Goal: Task Accomplishment & Management: Use online tool/utility

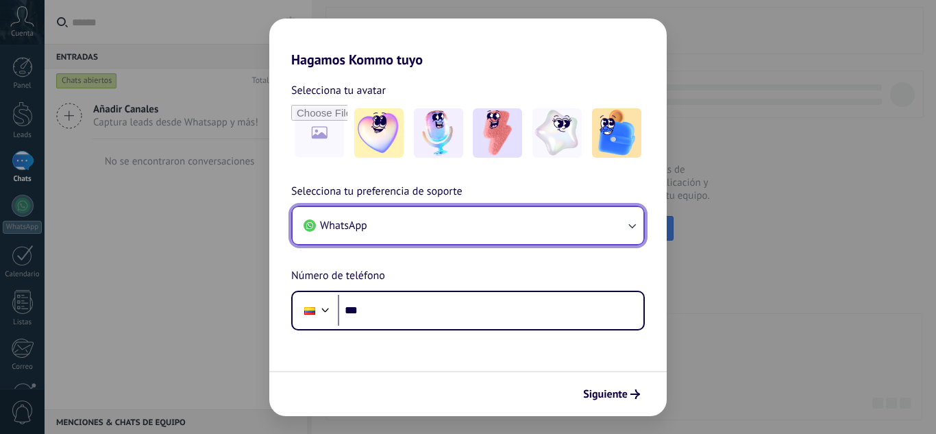
click at [528, 223] on button "WhatsApp" at bounding box center [468, 225] width 351 height 37
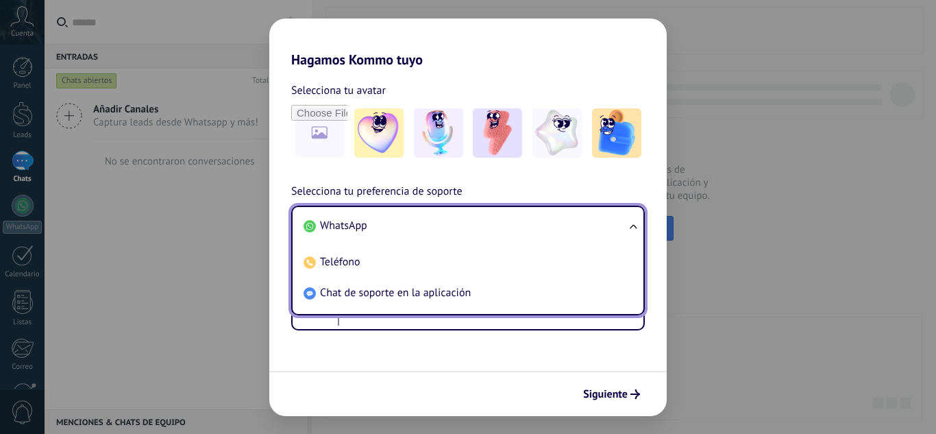
click at [356, 228] on span "WhatsApp" at bounding box center [343, 226] width 47 height 14
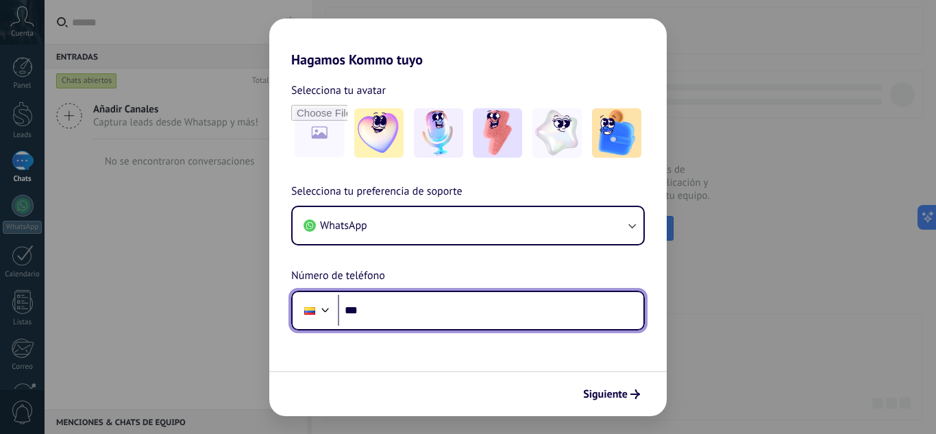
click at [386, 313] on input "***" at bounding box center [491, 311] width 306 height 32
type input "**********"
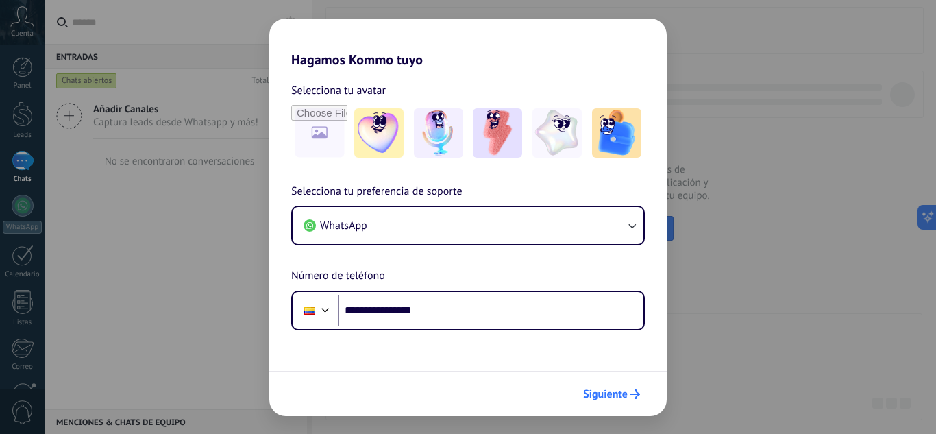
click at [603, 398] on span "Siguiente" at bounding box center [605, 394] width 45 height 10
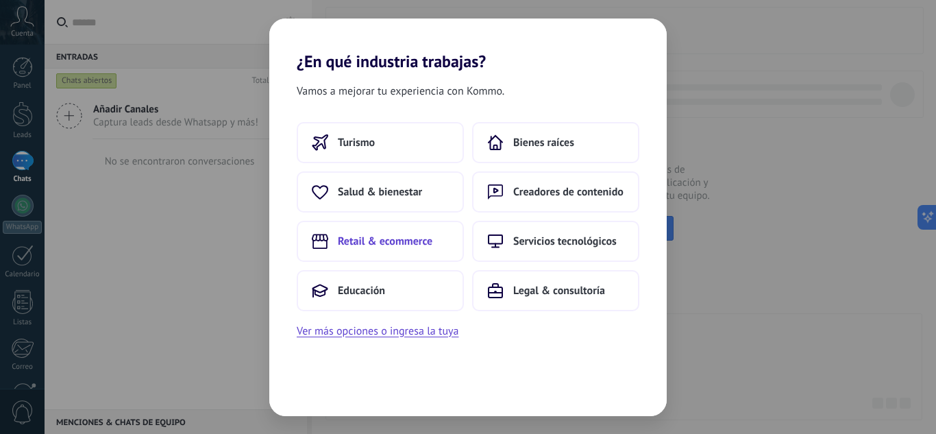
click at [405, 241] on span "Retail & ecommerce" at bounding box center [385, 241] width 95 height 14
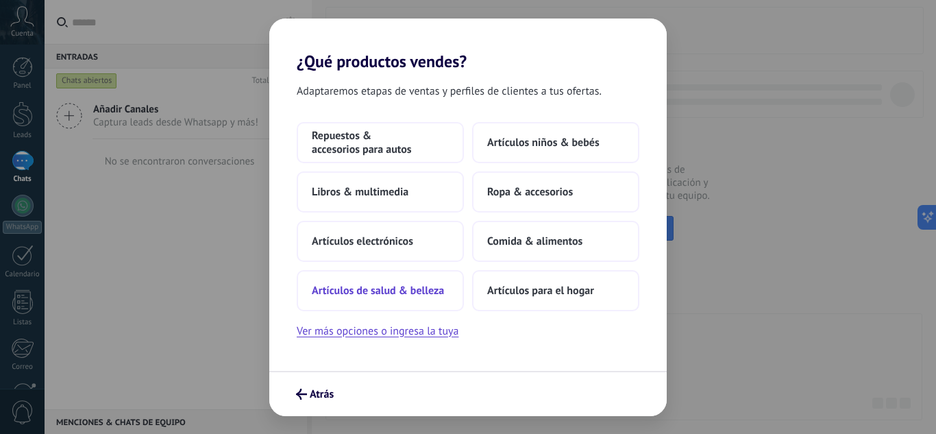
click at [411, 289] on span "Artículos de salud & belleza" at bounding box center [378, 291] width 132 height 14
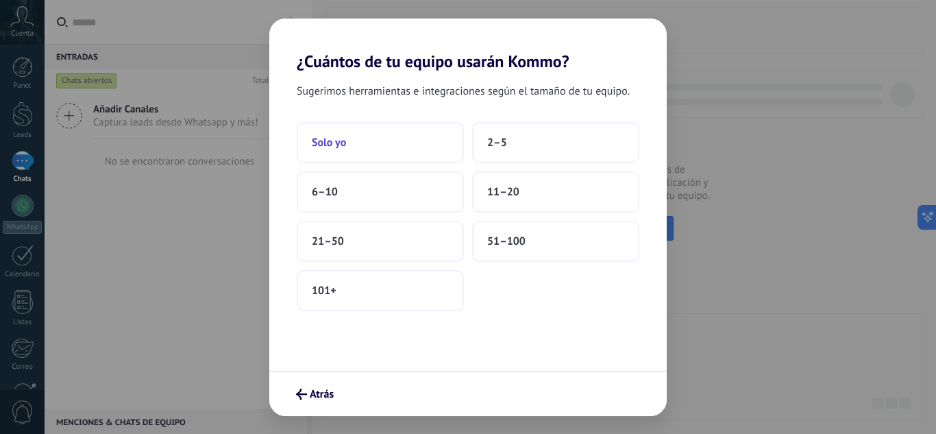
click at [395, 146] on button "Solo yo" at bounding box center [380, 142] width 167 height 41
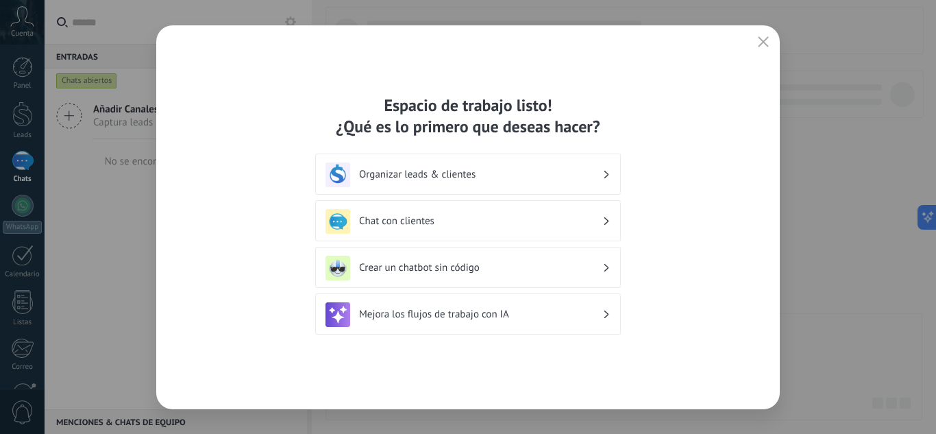
click at [603, 219] on div "Chat con clientes" at bounding box center [468, 221] width 285 height 25
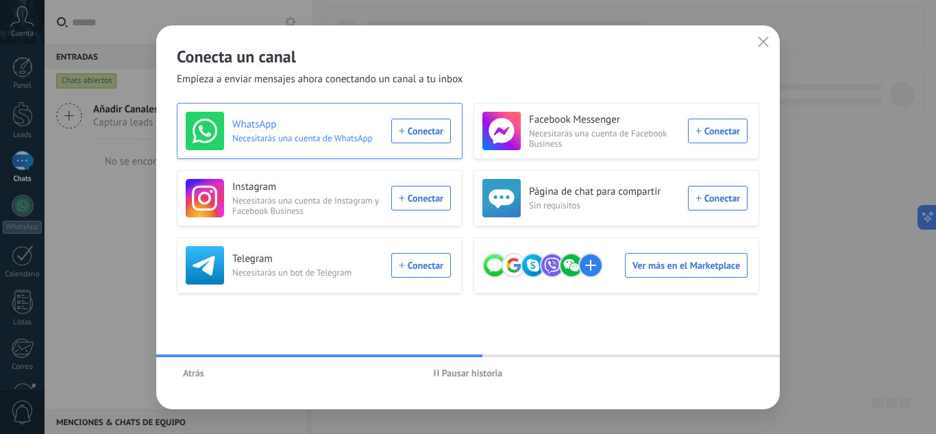
click at [322, 131] on h3 "WhatsApp" at bounding box center [307, 125] width 151 height 14
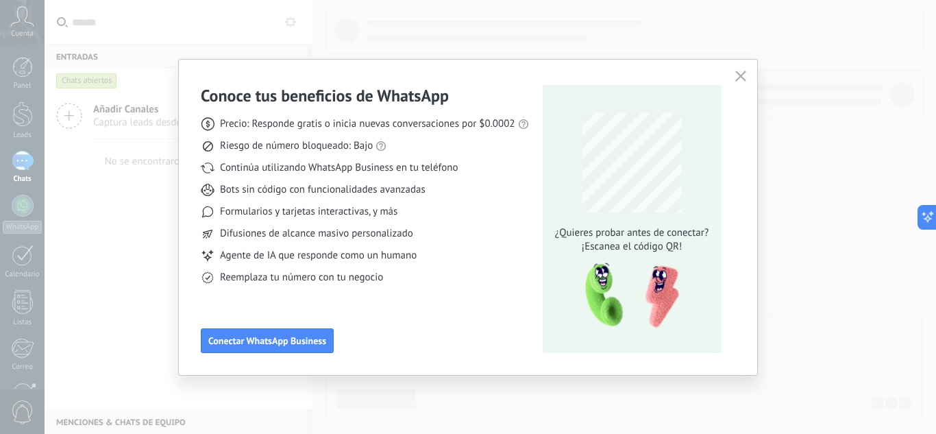
click at [741, 76] on use "button" at bounding box center [741, 76] width 10 height 10
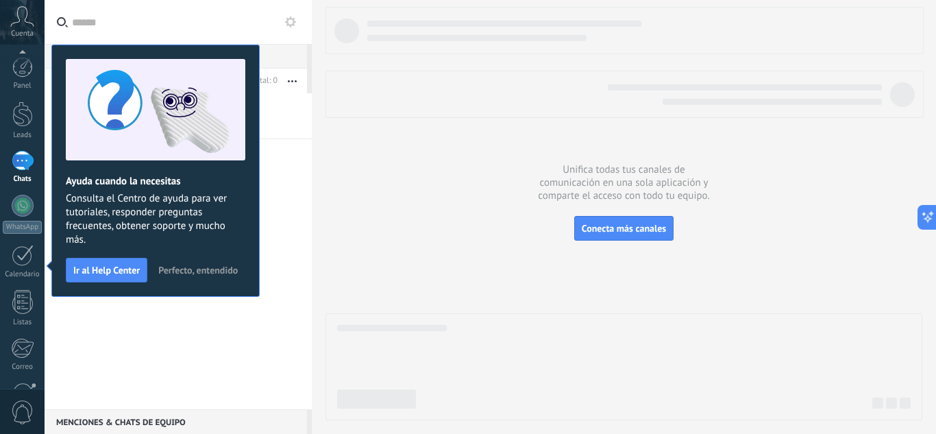
scroll to position [136, 0]
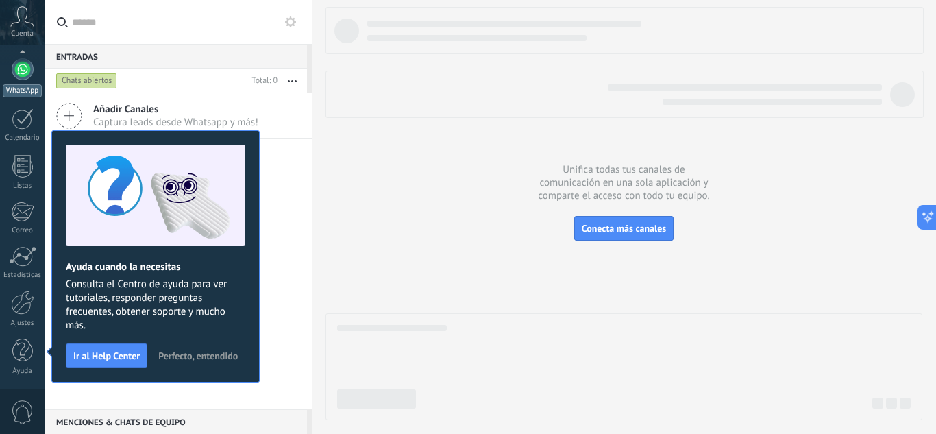
drag, startPoint x: 24, startPoint y: 66, endPoint x: 34, endPoint y: 68, distance: 9.7
click at [24, 68] on div at bounding box center [23, 69] width 22 height 22
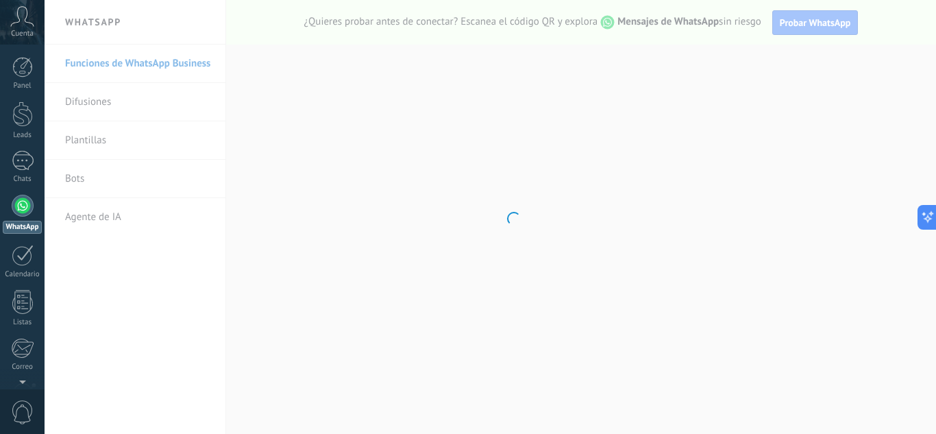
click at [29, 16] on icon at bounding box center [22, 16] width 24 height 21
